Goal: Task Accomplishment & Management: Manage account settings

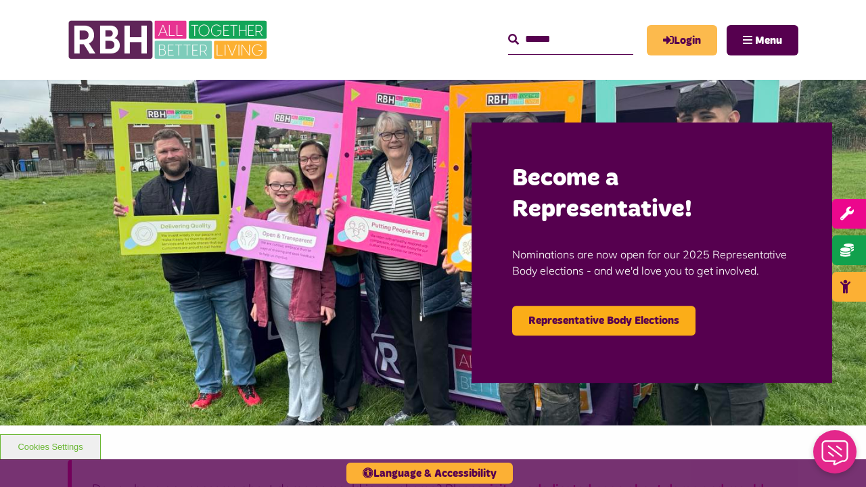
click at [677, 39] on link "Login" at bounding box center [682, 40] width 70 height 30
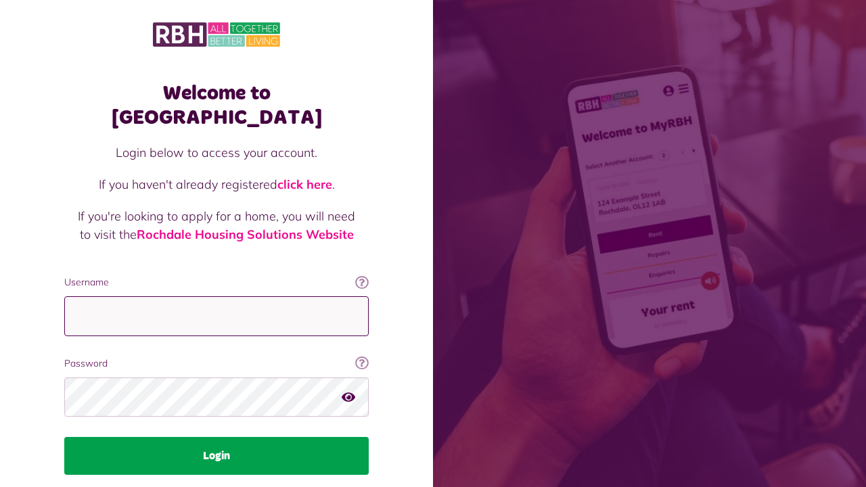
type input "**********"
click at [252, 437] on button "Login" at bounding box center [216, 456] width 304 height 38
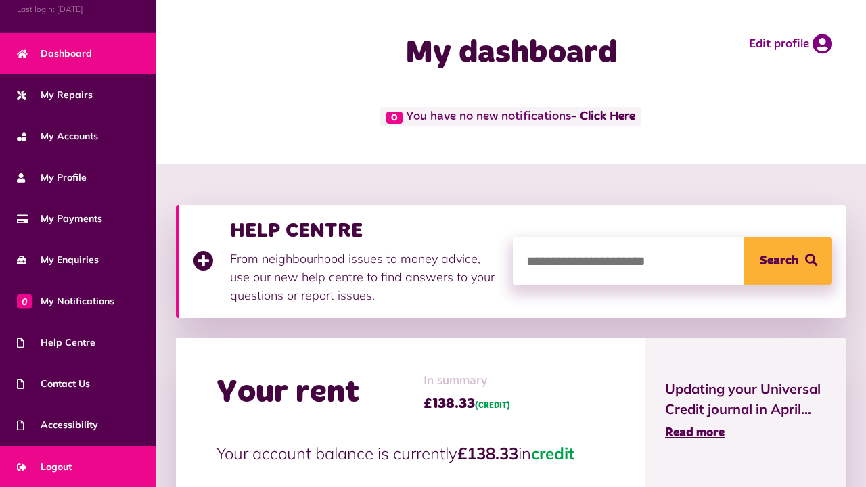
click at [79, 466] on link "Logout" at bounding box center [78, 467] width 156 height 41
